Goal: Transaction & Acquisition: Purchase product/service

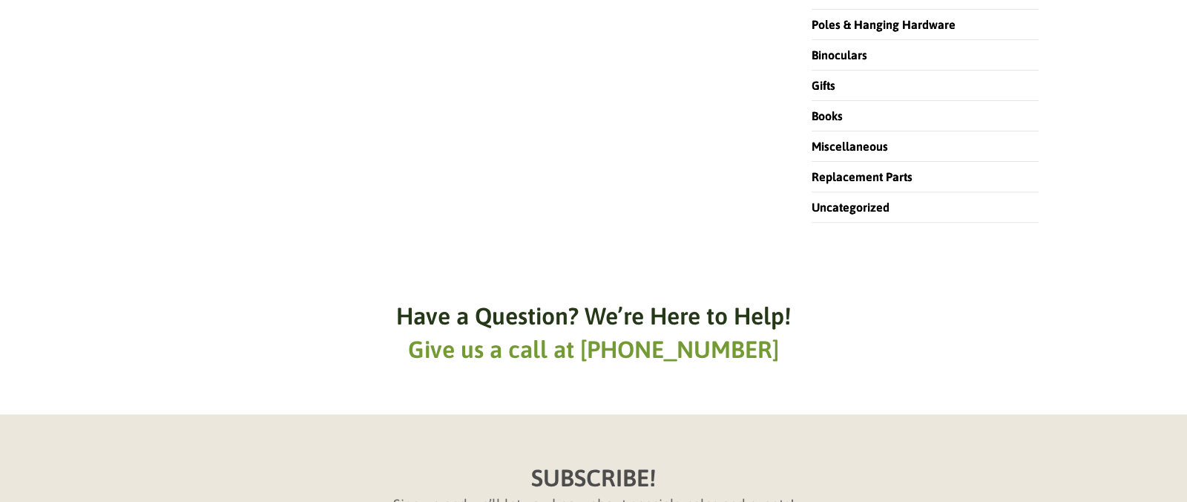
scroll to position [33, 0]
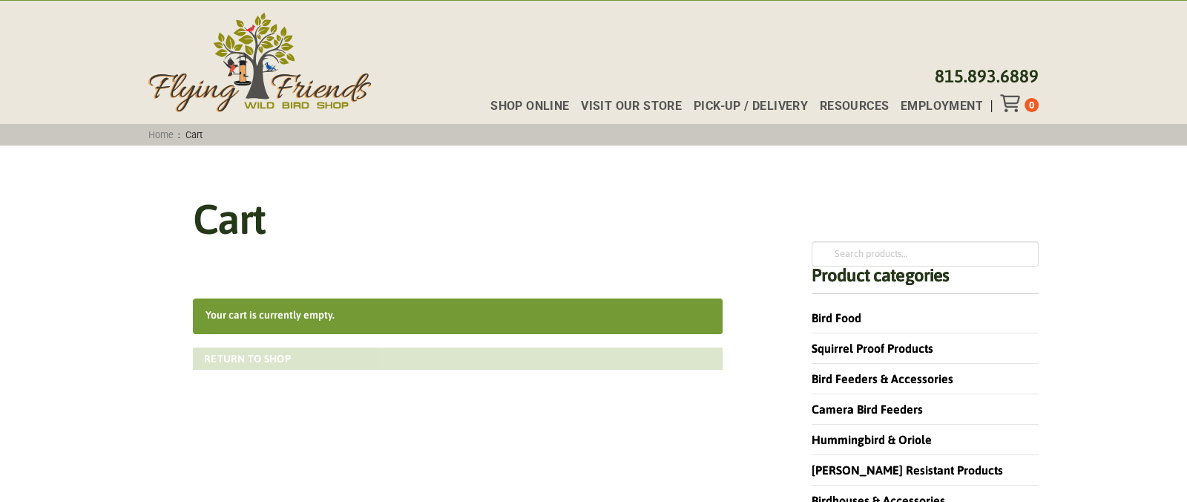
click at [322, 358] on link "Return to shop" at bounding box center [458, 358] width 530 height 22
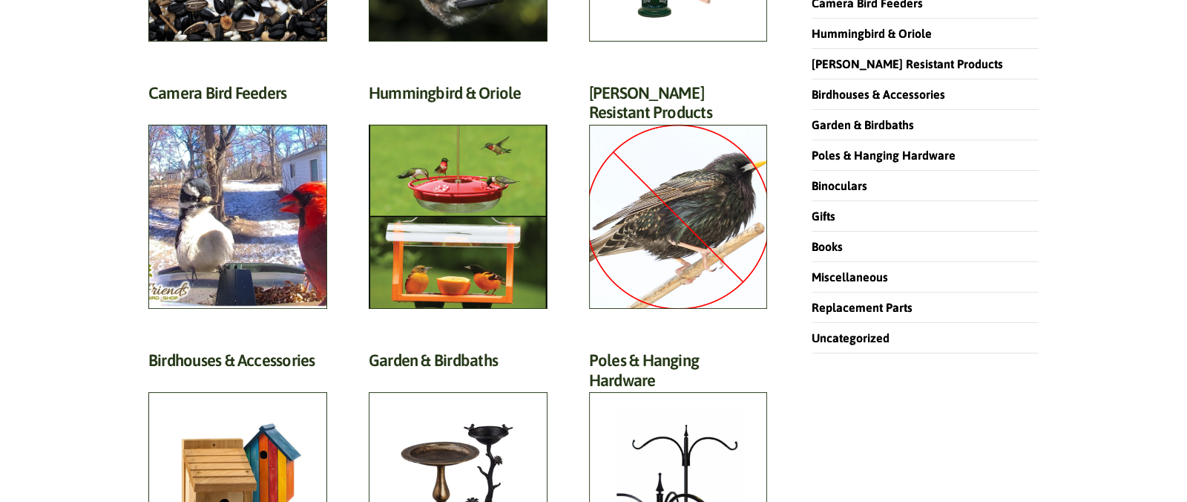
scroll to position [376, 0]
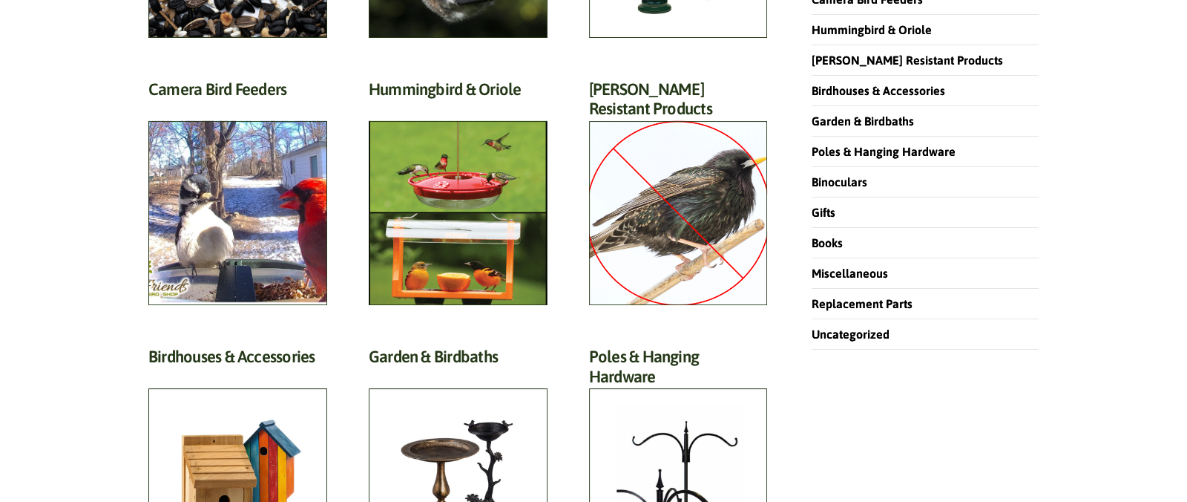
click at [855, 125] on li "Garden & Birdbaths" at bounding box center [925, 121] width 227 height 30
click at [858, 114] on link "Garden & Birdbaths" at bounding box center [866, 120] width 108 height 13
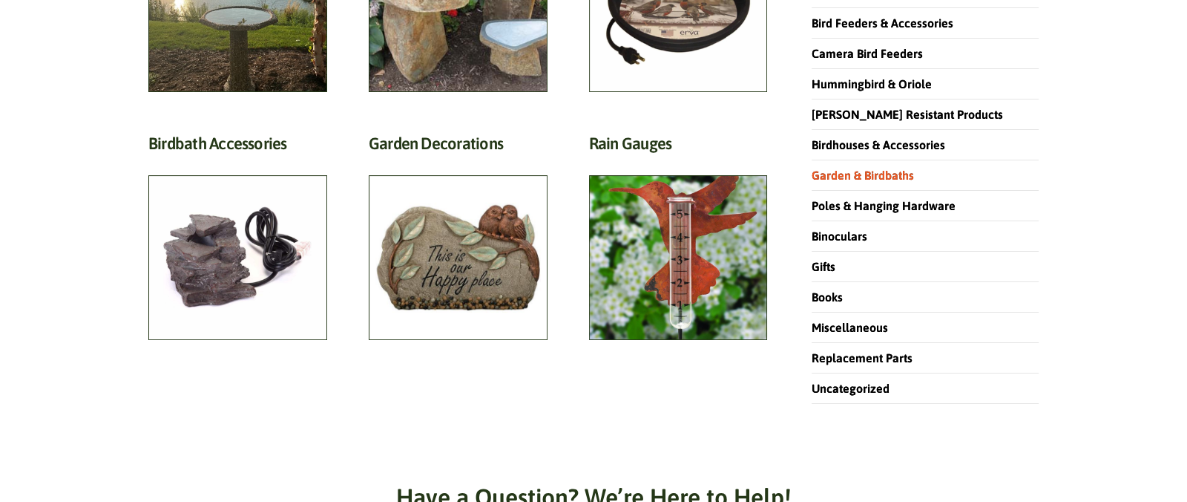
scroll to position [325, 0]
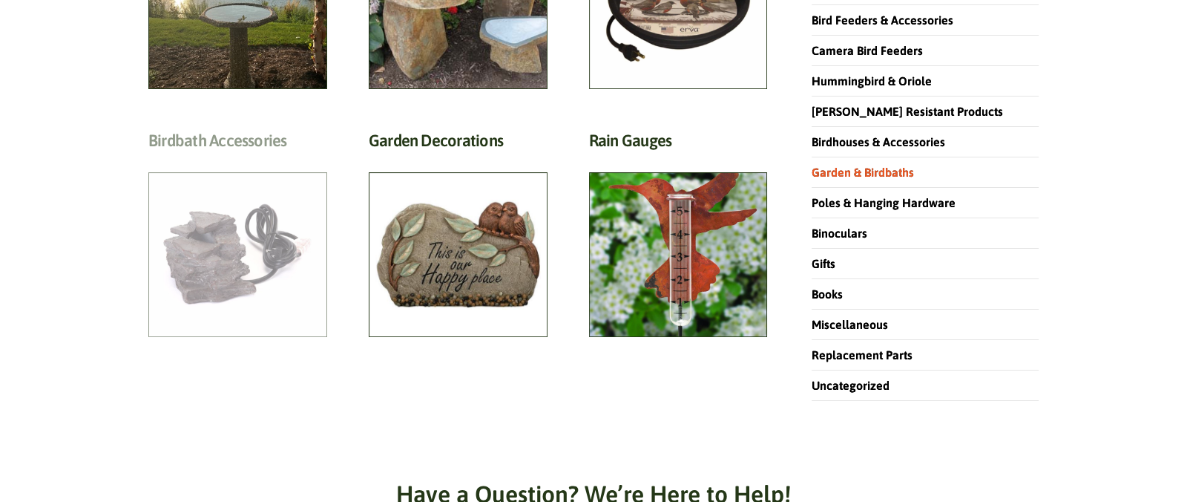
click at [260, 158] on h2 "Birdbath Accessories (16)" at bounding box center [237, 144] width 179 height 27
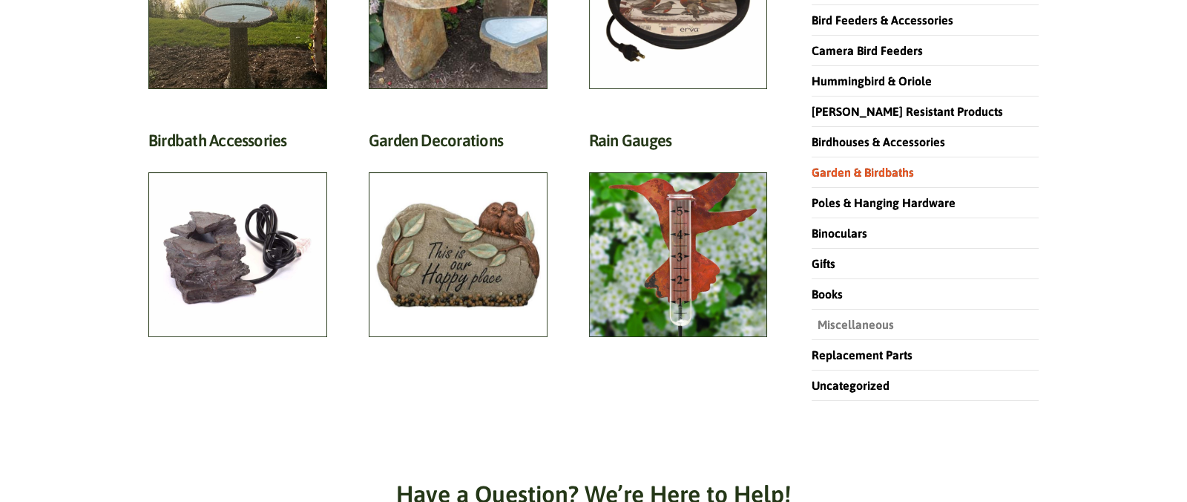
click at [837, 323] on link "Miscellaneous" at bounding box center [853, 324] width 82 height 13
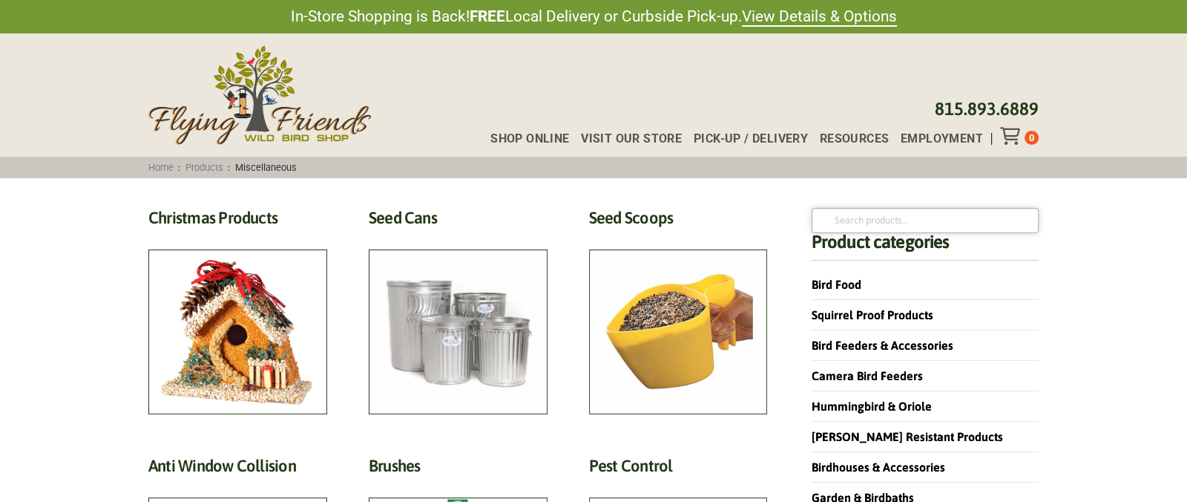
click at [880, 217] on input "Search for:" at bounding box center [925, 220] width 227 height 25
type input "dripper"
click button "Search" at bounding box center [0, 0] width 0 height 0
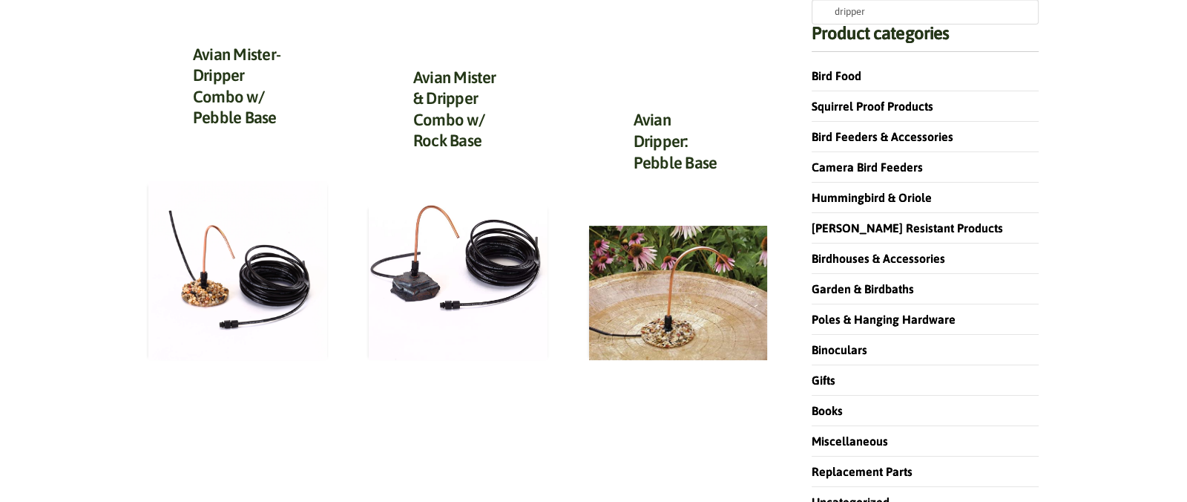
scroll to position [223, 0]
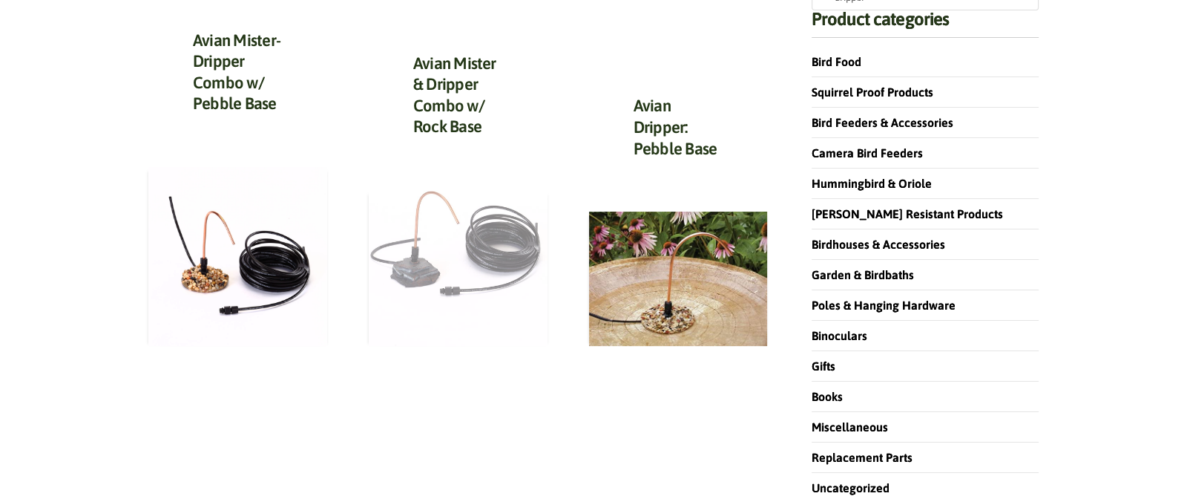
click at [499, 262] on img at bounding box center [458, 268] width 179 height 156
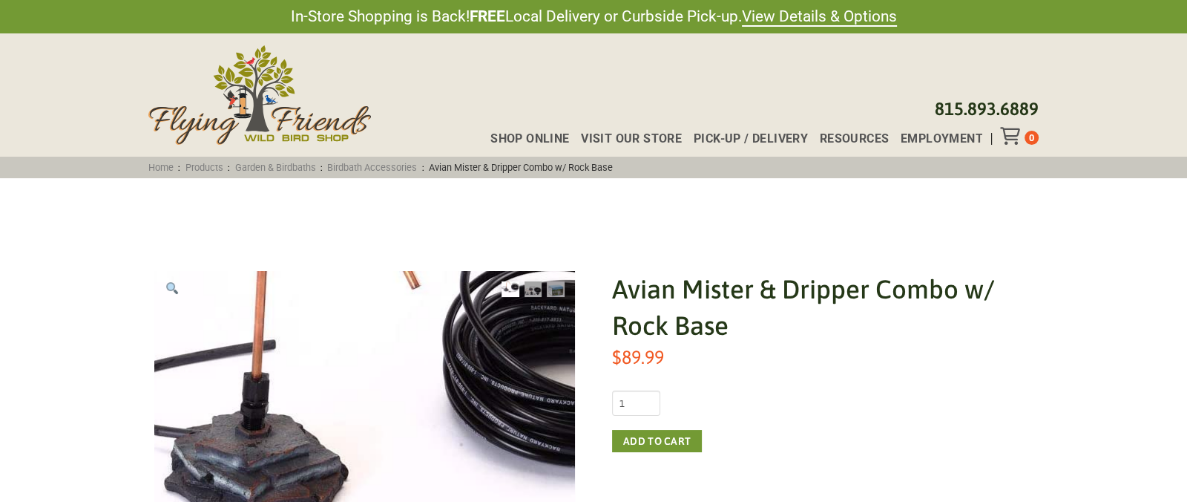
click at [277, 457] on img at bounding box center [415, 451] width 662 height 577
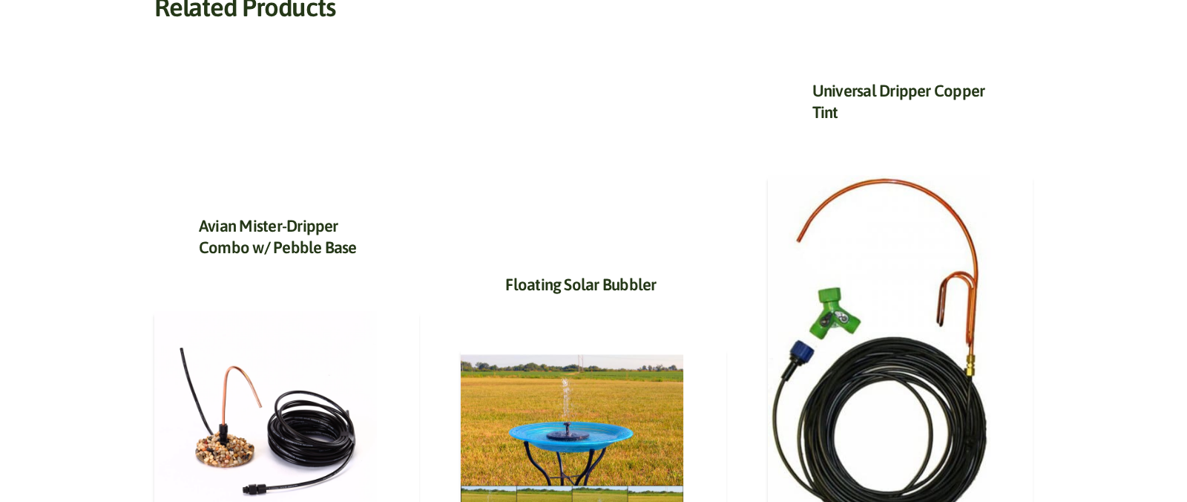
scroll to position [725, 0]
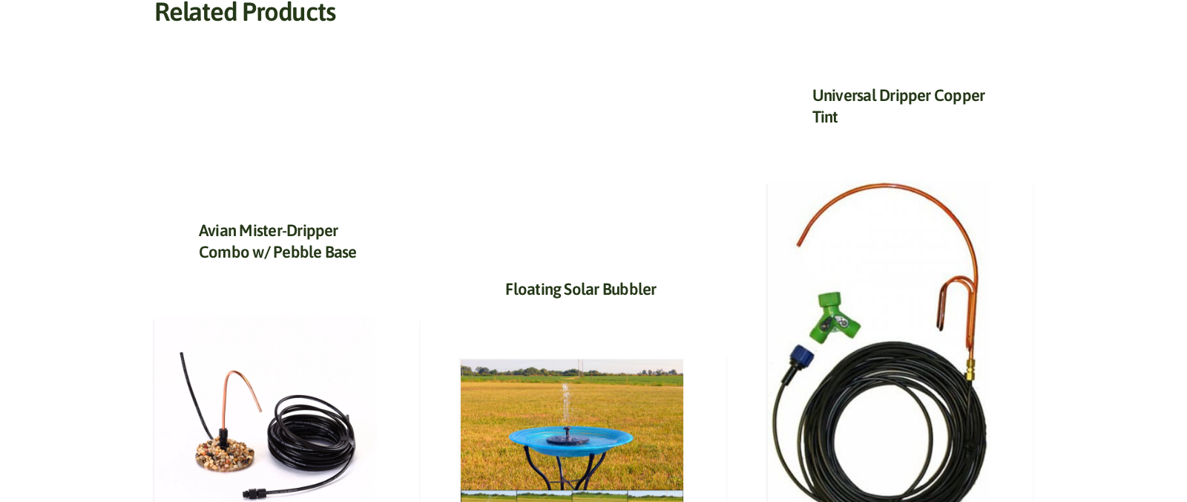
click at [265, 260] on h3 "Avian Mister-Dripper Combo w/ Pebble Base" at bounding box center [287, 245] width 176 height 50
drag, startPoint x: 1179, startPoint y: 199, endPoint x: 1182, endPoint y: 134, distance: 65.4
click at [1182, 134] on div "Avian Mister & Dripper Combo w/ Rock Base $ 89.99 Avian Mister & Dripper Combo …" at bounding box center [593, 96] width 1187 height 1287
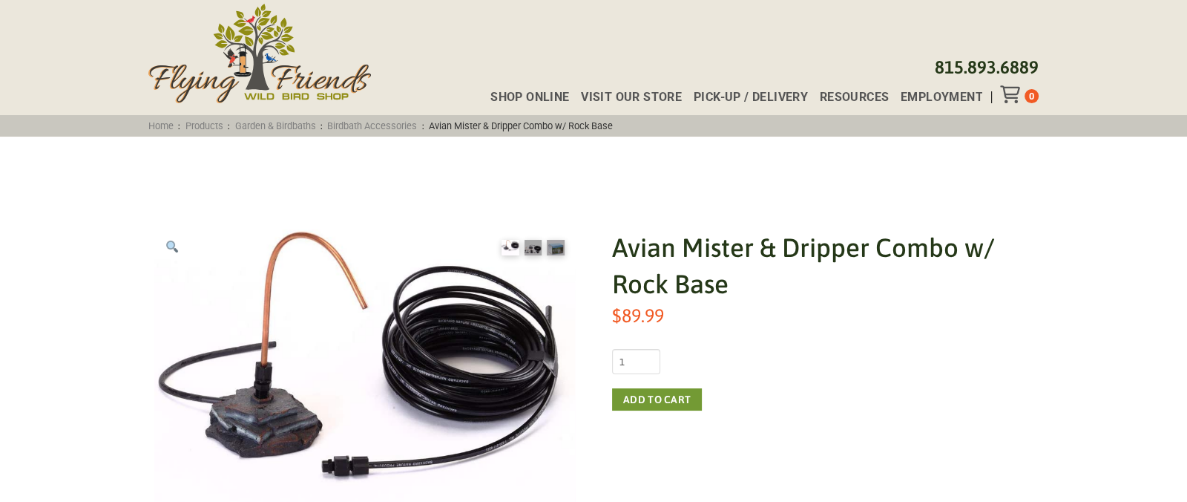
scroll to position [36, 0]
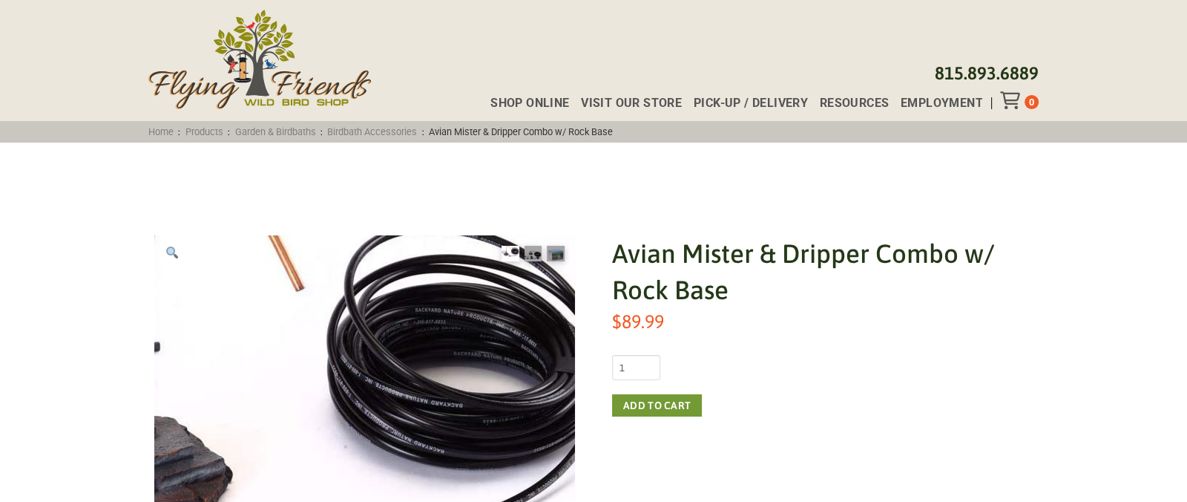
click at [479, 355] on img at bounding box center [299, 453] width 662 height 577
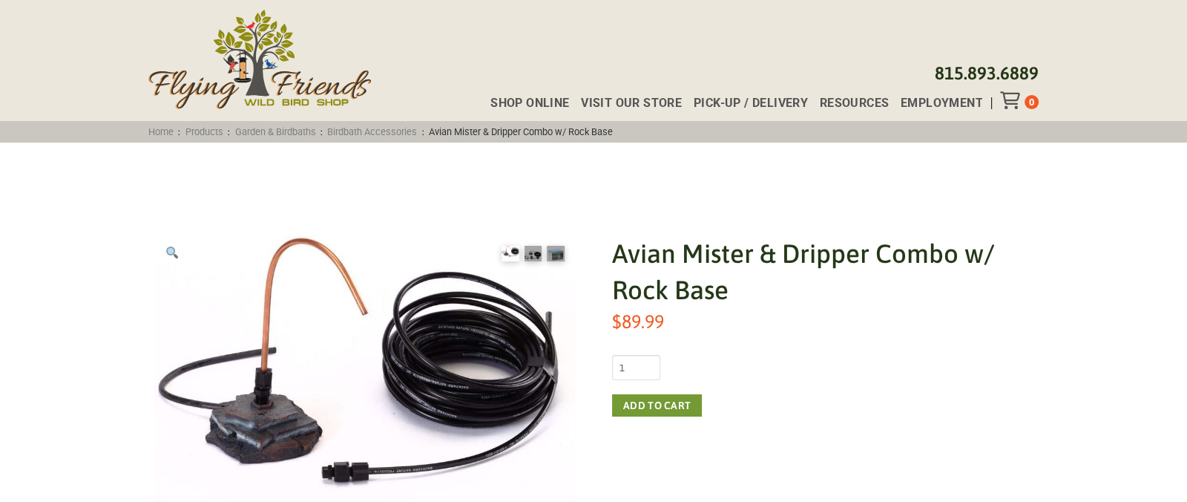
click at [701, 258] on h1 "Avian Mister & Dripper Combo w/ Rock Base" at bounding box center [822, 271] width 421 height 73
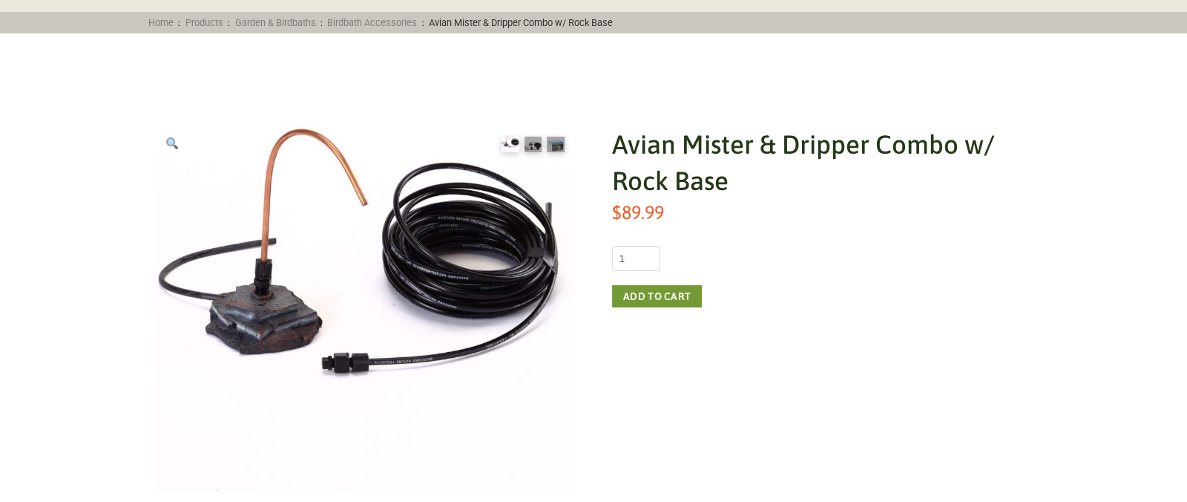
scroll to position [0, 0]
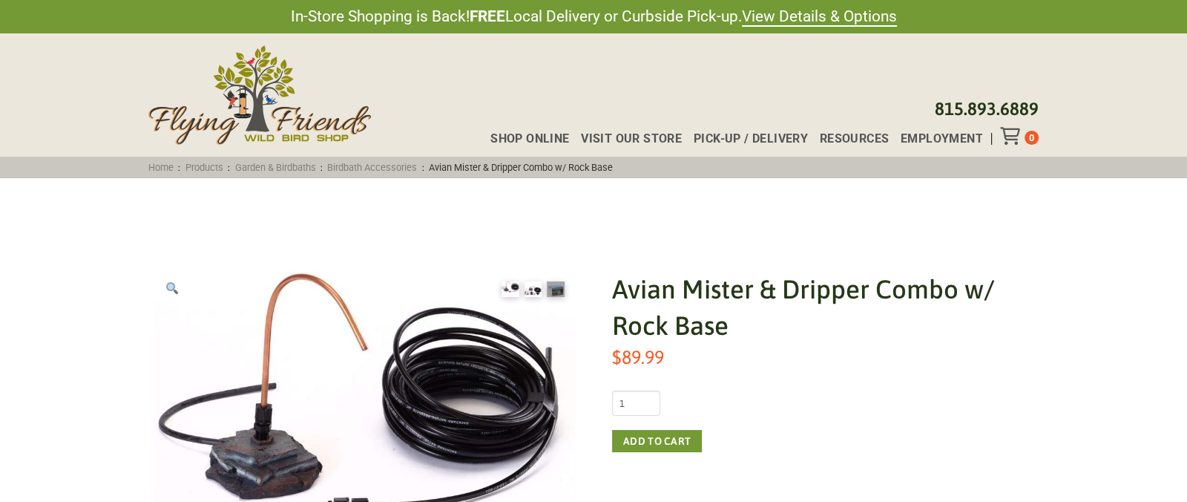
click at [529, 292] on img at bounding box center [533, 289] width 17 height 16
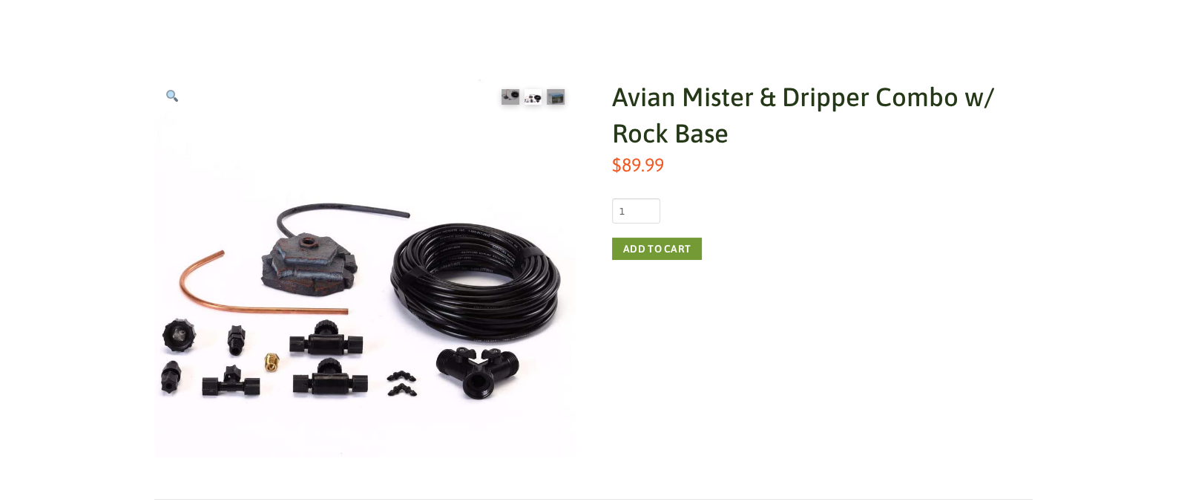
scroll to position [168, 0]
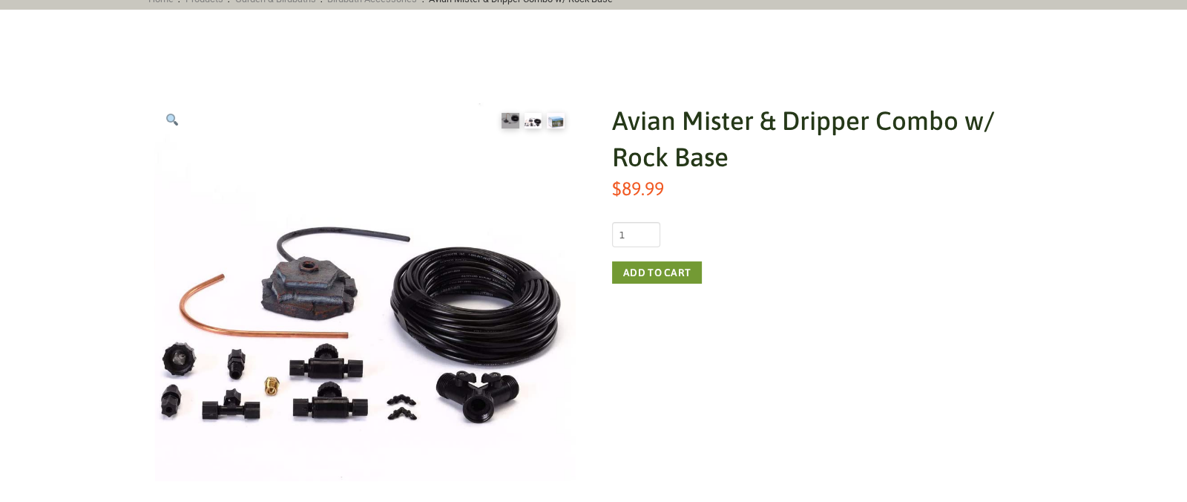
click at [561, 125] on img at bounding box center [556, 121] width 18 height 16
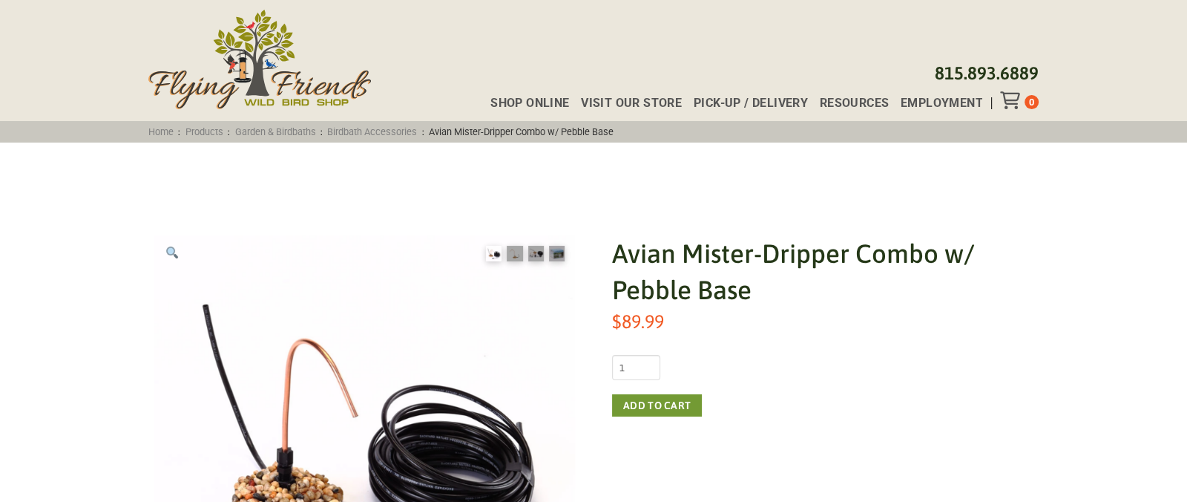
scroll to position [31, 0]
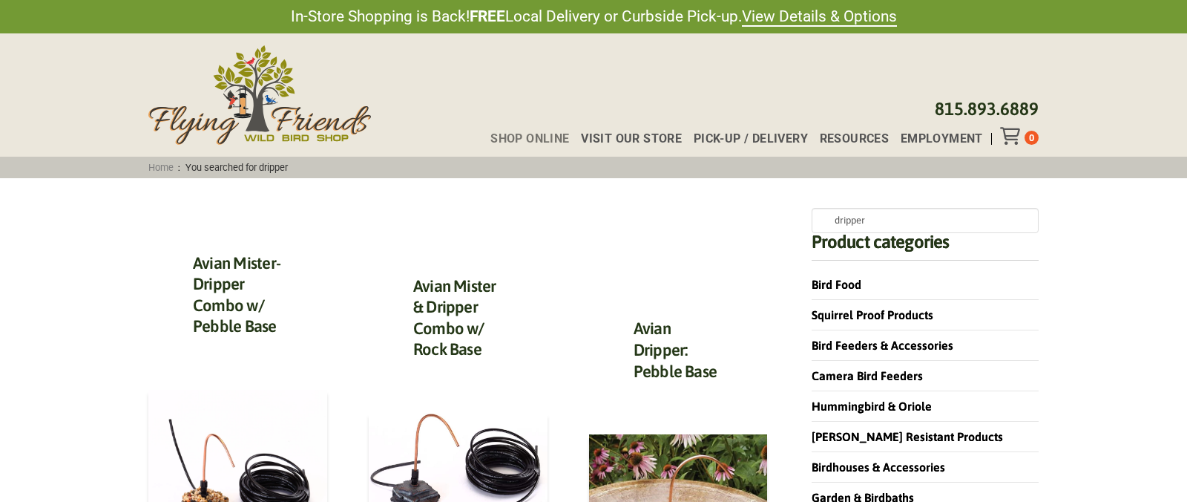
scroll to position [223, 0]
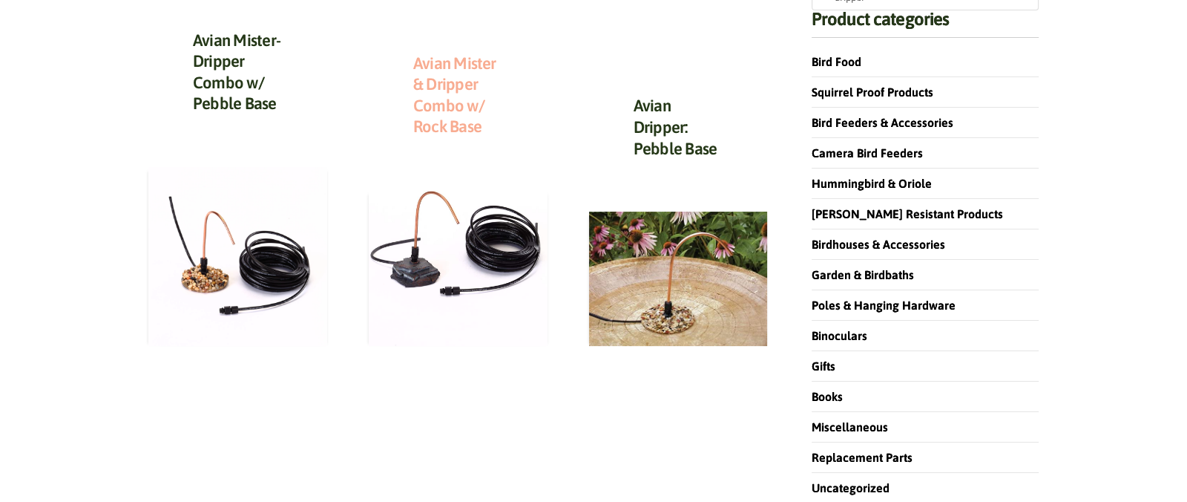
click at [456, 120] on link "Avian Mister & Dripper Combo w/ Rock Base" at bounding box center [454, 94] width 83 height 83
